Goal: Information Seeking & Learning: Check status

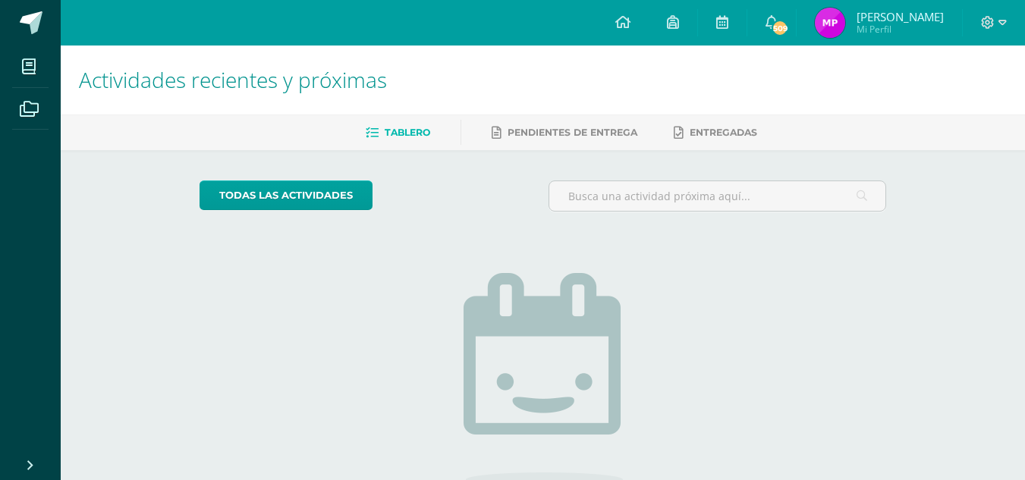
click at [838, 27] on img at bounding box center [829, 23] width 30 height 30
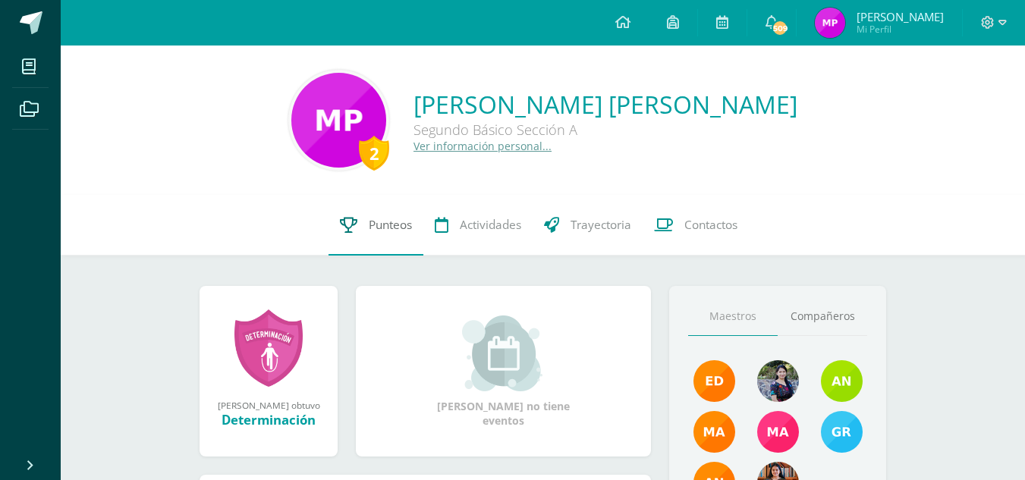
click at [349, 218] on icon at bounding box center [348, 225] width 17 height 16
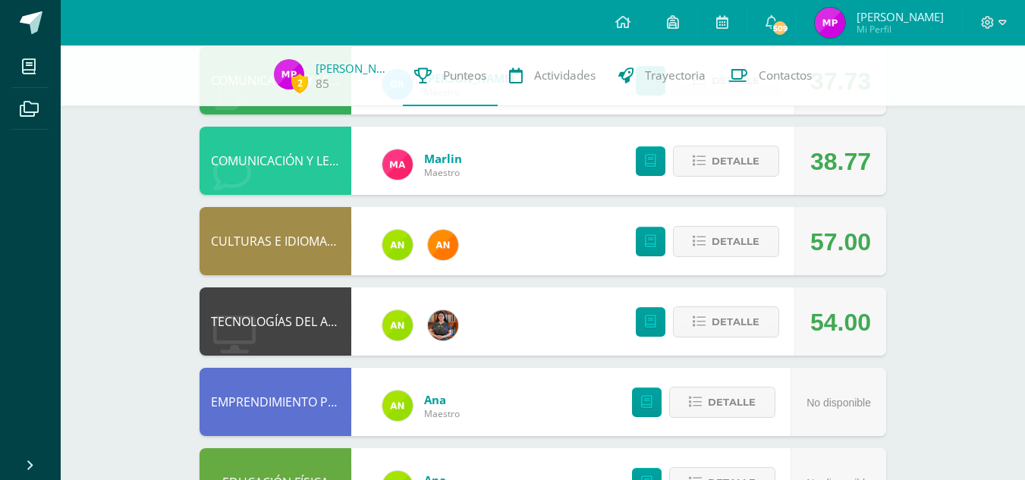
scroll to position [193, 0]
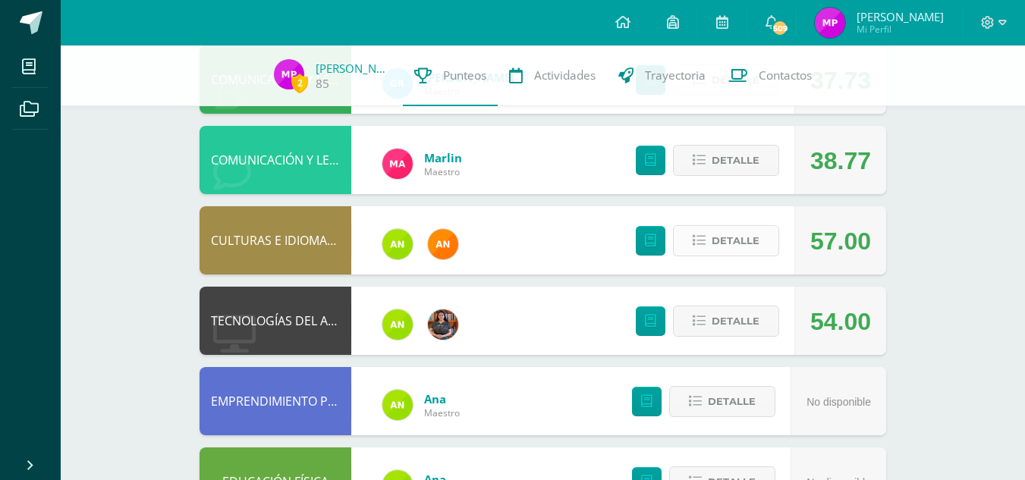
click at [724, 241] on span "Detalle" at bounding box center [735, 241] width 48 height 28
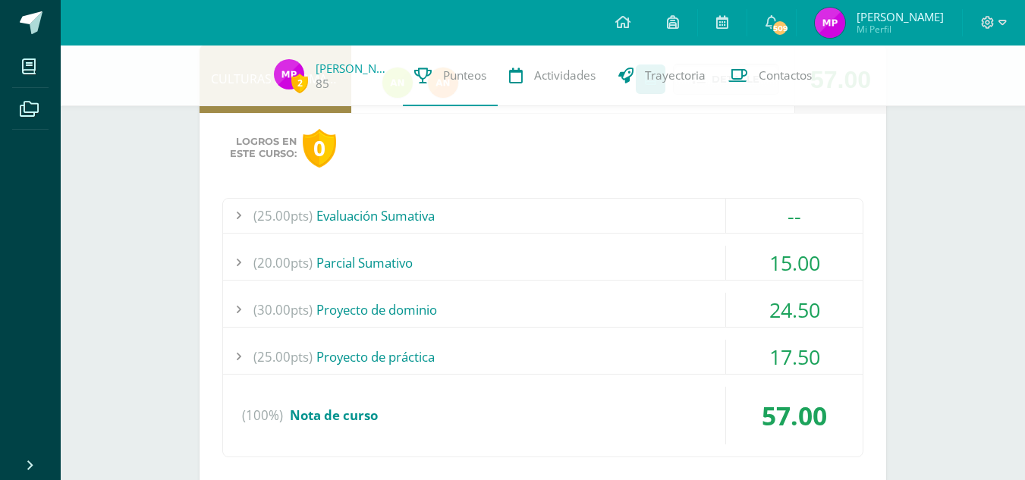
scroll to position [359, 0]
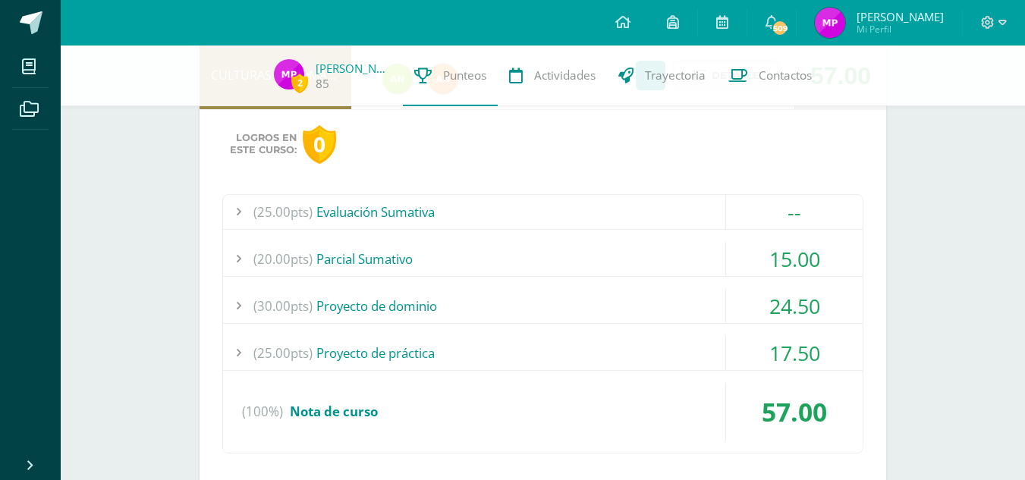
click at [711, 256] on div "(20.00pts) [GEOGRAPHIC_DATA]" at bounding box center [542, 259] width 639 height 34
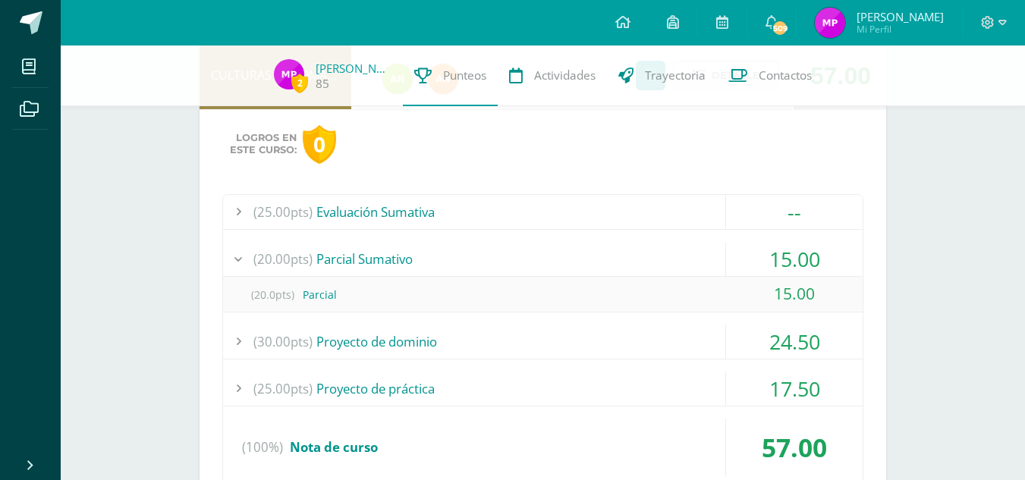
click at [698, 358] on div "(30.00pts) Proyecto de dominio" at bounding box center [542, 342] width 639 height 34
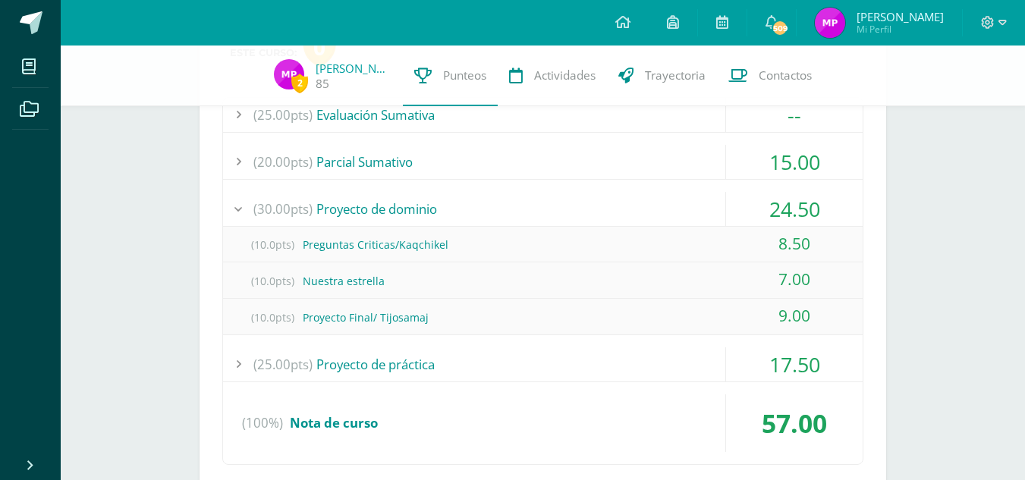
scroll to position [458, 0]
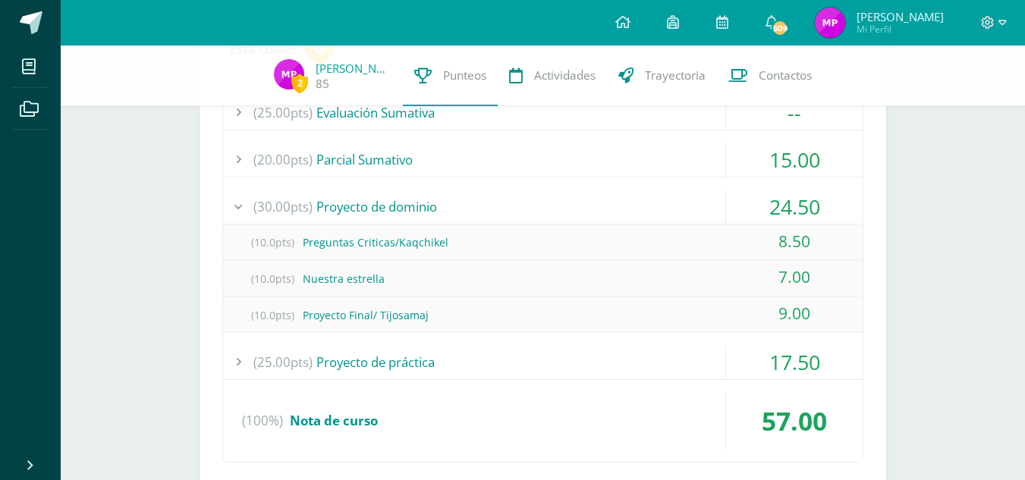
click at [695, 363] on div "(25.00pts) Proyecto de práctica" at bounding box center [542, 362] width 639 height 34
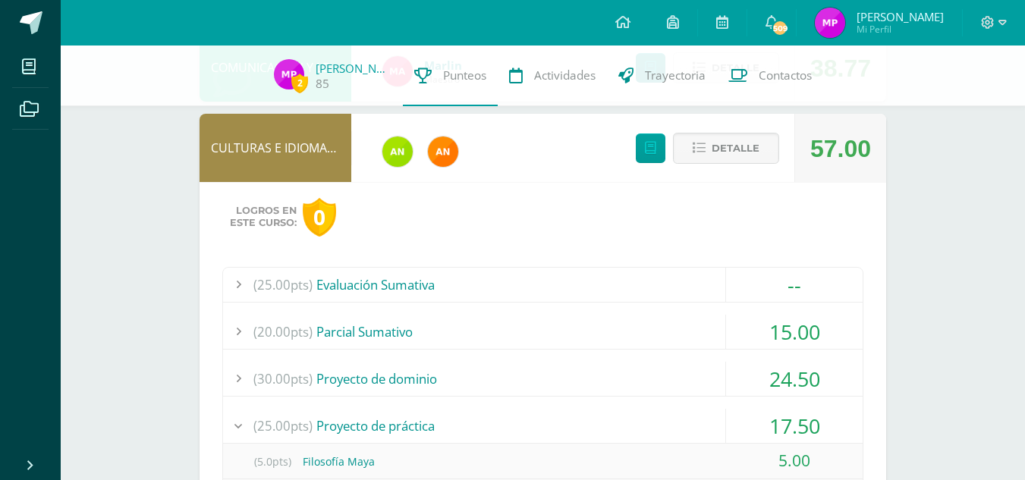
scroll to position [285, 0]
click at [725, 141] on span "Detalle" at bounding box center [735, 149] width 48 height 28
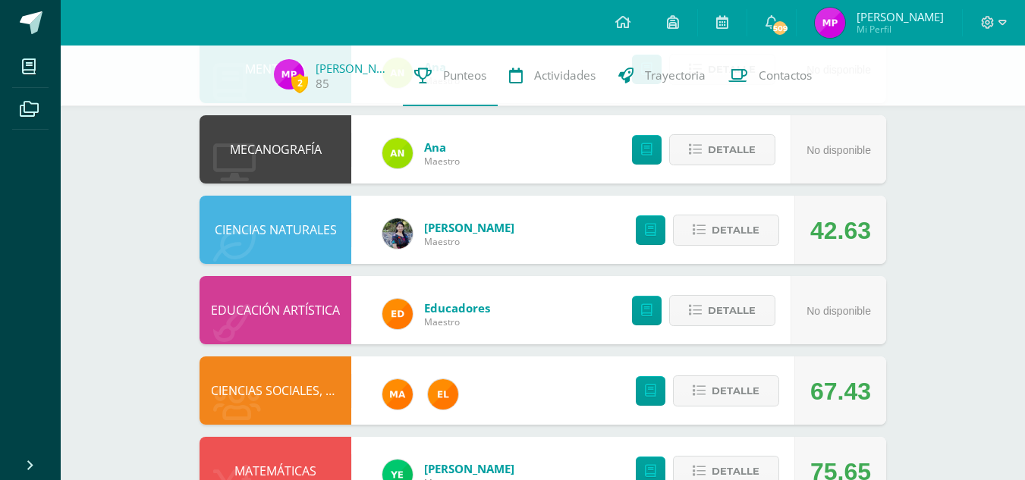
scroll to position [822, 0]
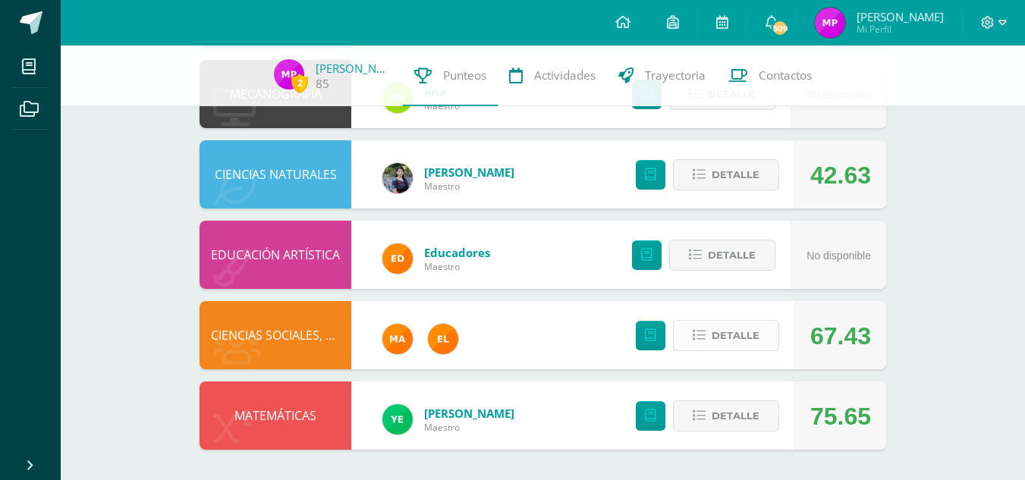
click at [727, 337] on span "Detalle" at bounding box center [735, 336] width 48 height 28
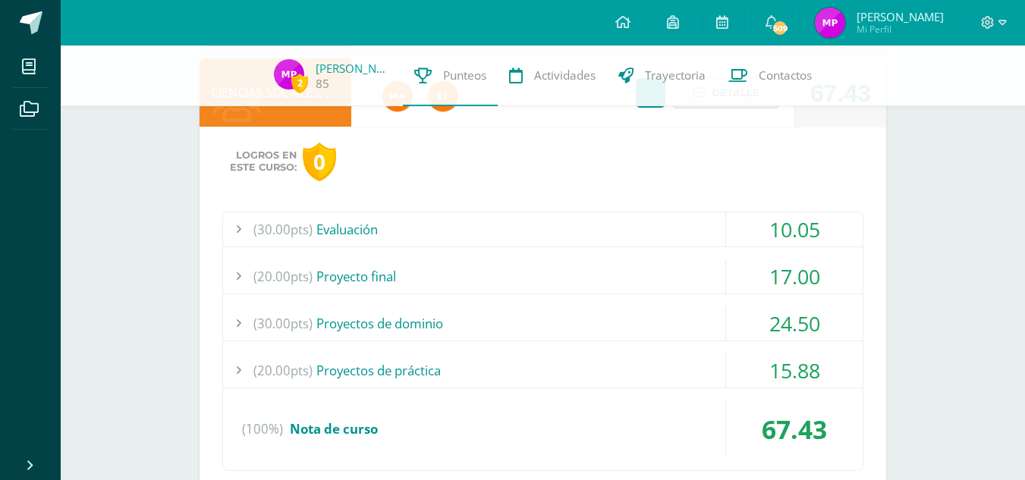
scroll to position [1071, 0]
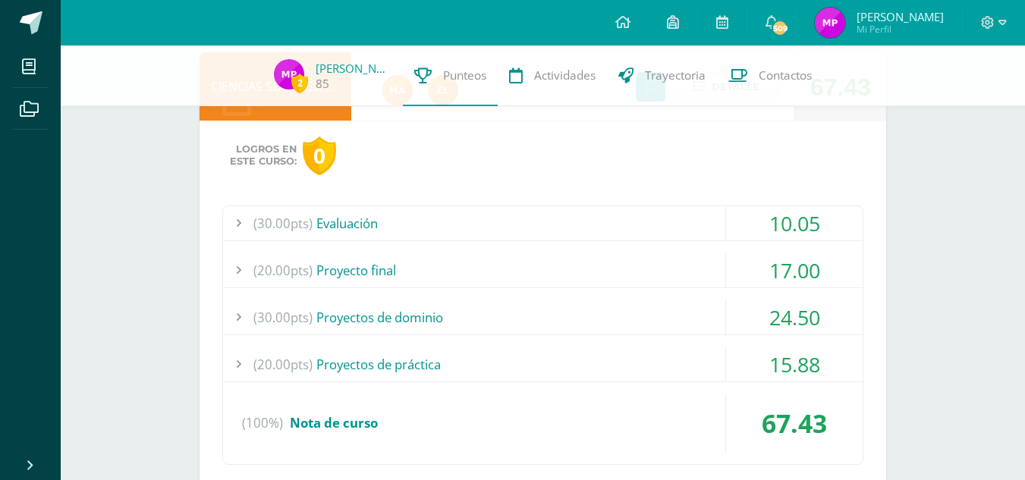
click at [639, 228] on div "(30.00pts) Evaluación" at bounding box center [542, 223] width 639 height 34
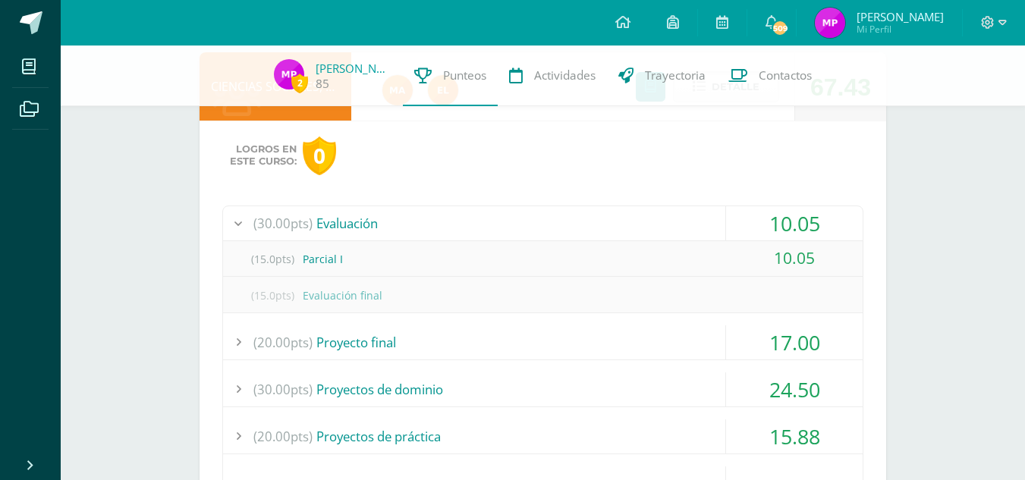
click at [609, 362] on div "(30.00pts) Evaluación 10.05 (15.0pts) Parcial I 10.05 (15.0pts) Evaluación final" at bounding box center [542, 372] width 641 height 332
drag, startPoint x: 551, startPoint y: 368, endPoint x: 563, endPoint y: 417, distance: 50.8
click at [563, 417] on div "(30.00pts) Evaluación 10.05 (15.0pts) Parcial I 10.05 (15.0pts) Evaluación final" at bounding box center [542, 372] width 641 height 332
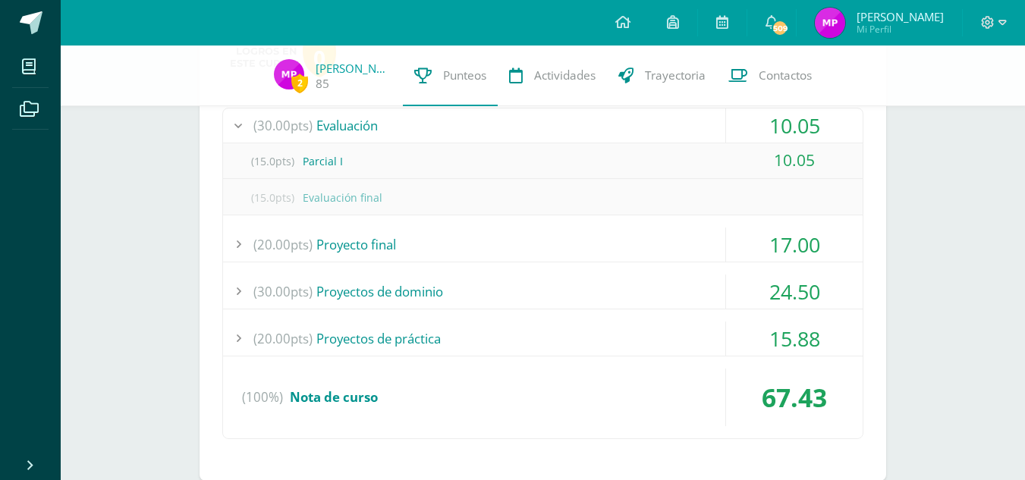
scroll to position [1175, 0]
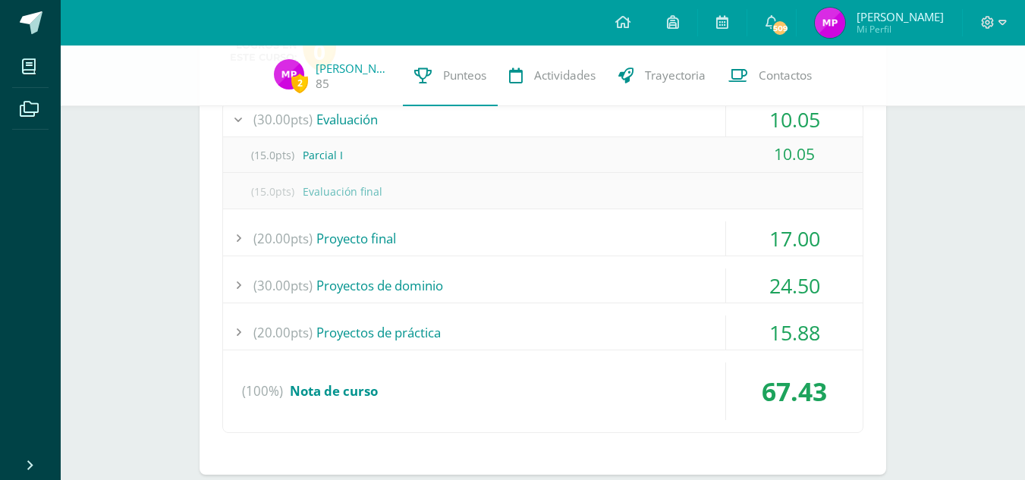
click at [511, 282] on div "(30.00pts) Proyectos de dominio" at bounding box center [542, 285] width 639 height 34
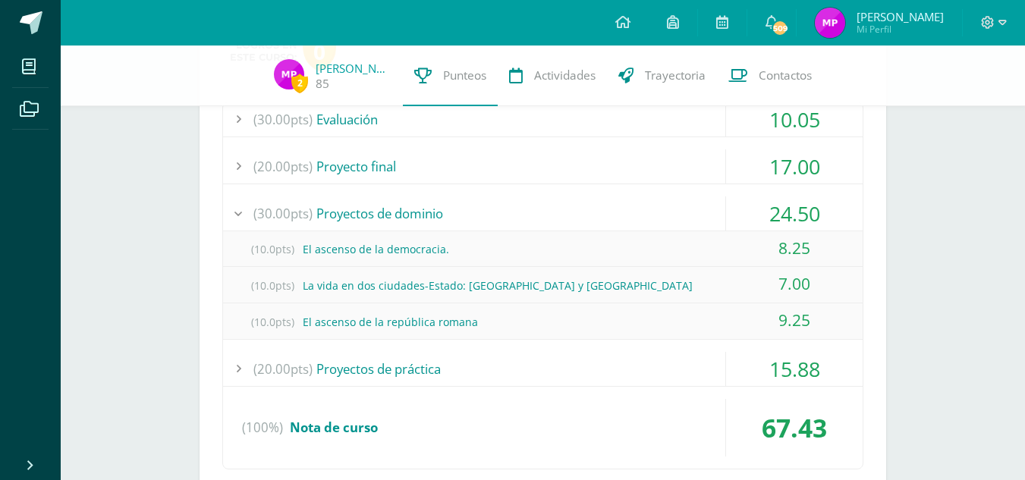
click at [529, 380] on div "(20.00pts) Proyectos de práctica" at bounding box center [542, 369] width 639 height 34
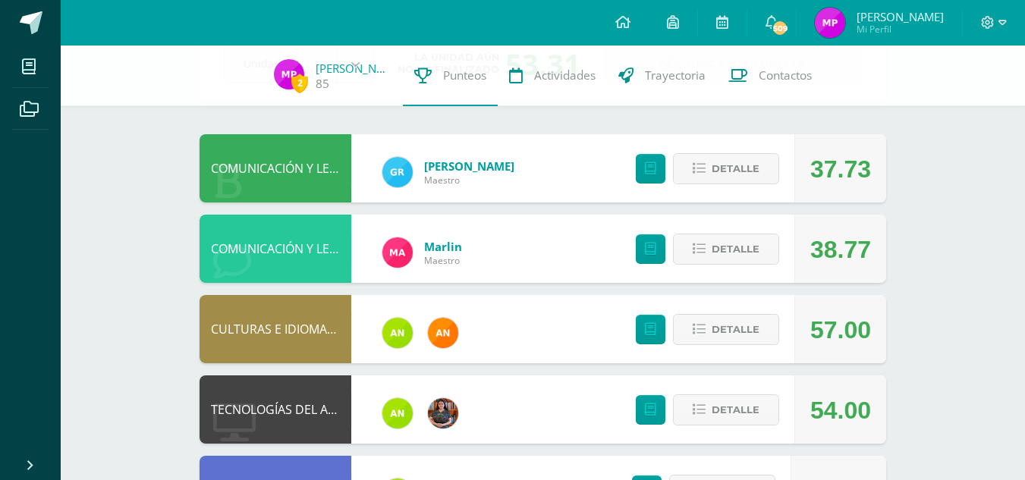
scroll to position [0, 0]
